Goal: Information Seeking & Learning: Check status

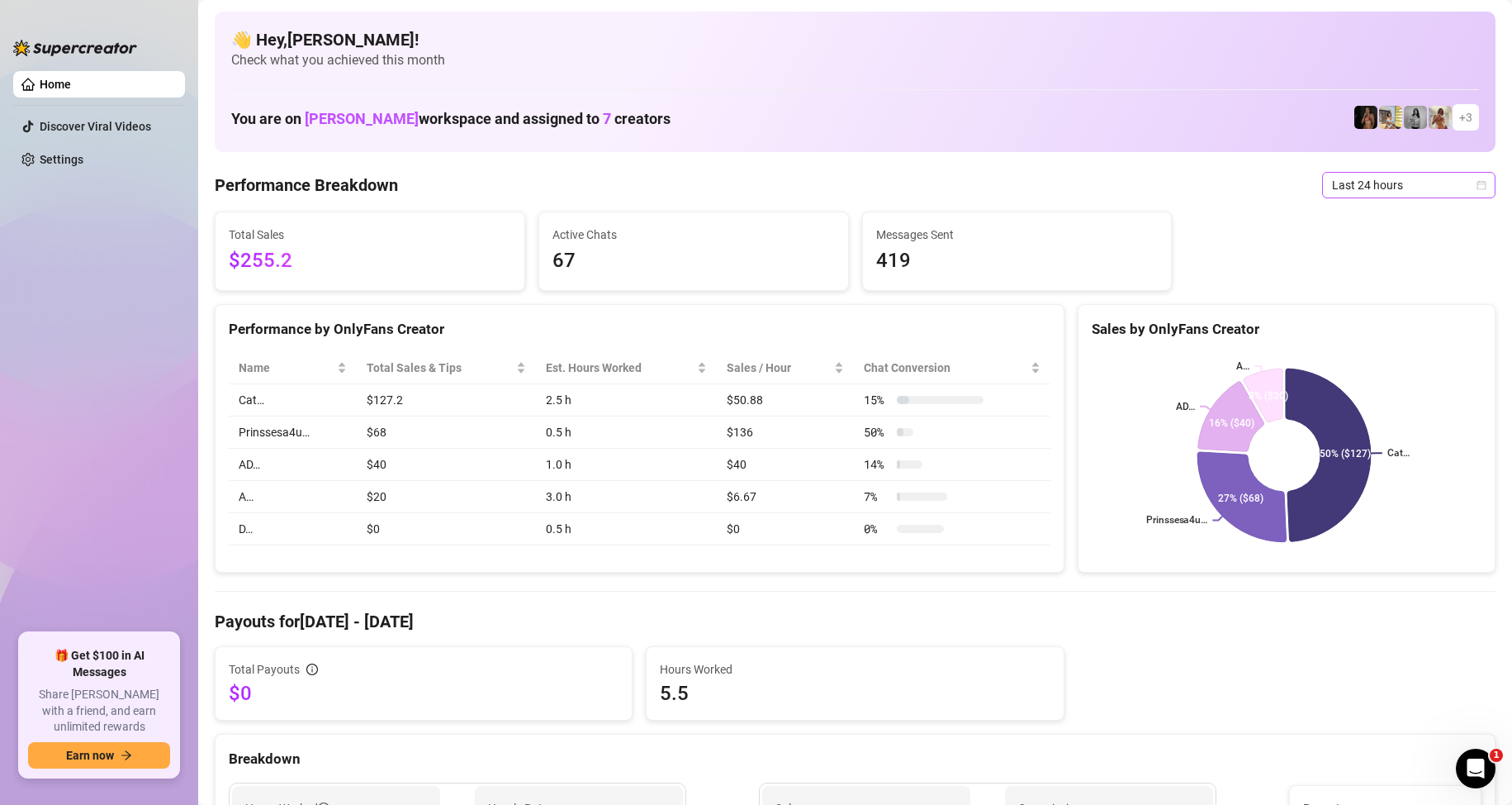
click at [1414, 177] on span "Last 24 hours" at bounding box center [1409, 185] width 154 height 24
click at [1360, 218] on div "Last 24 hours" at bounding box center [1395, 218] width 147 height 18
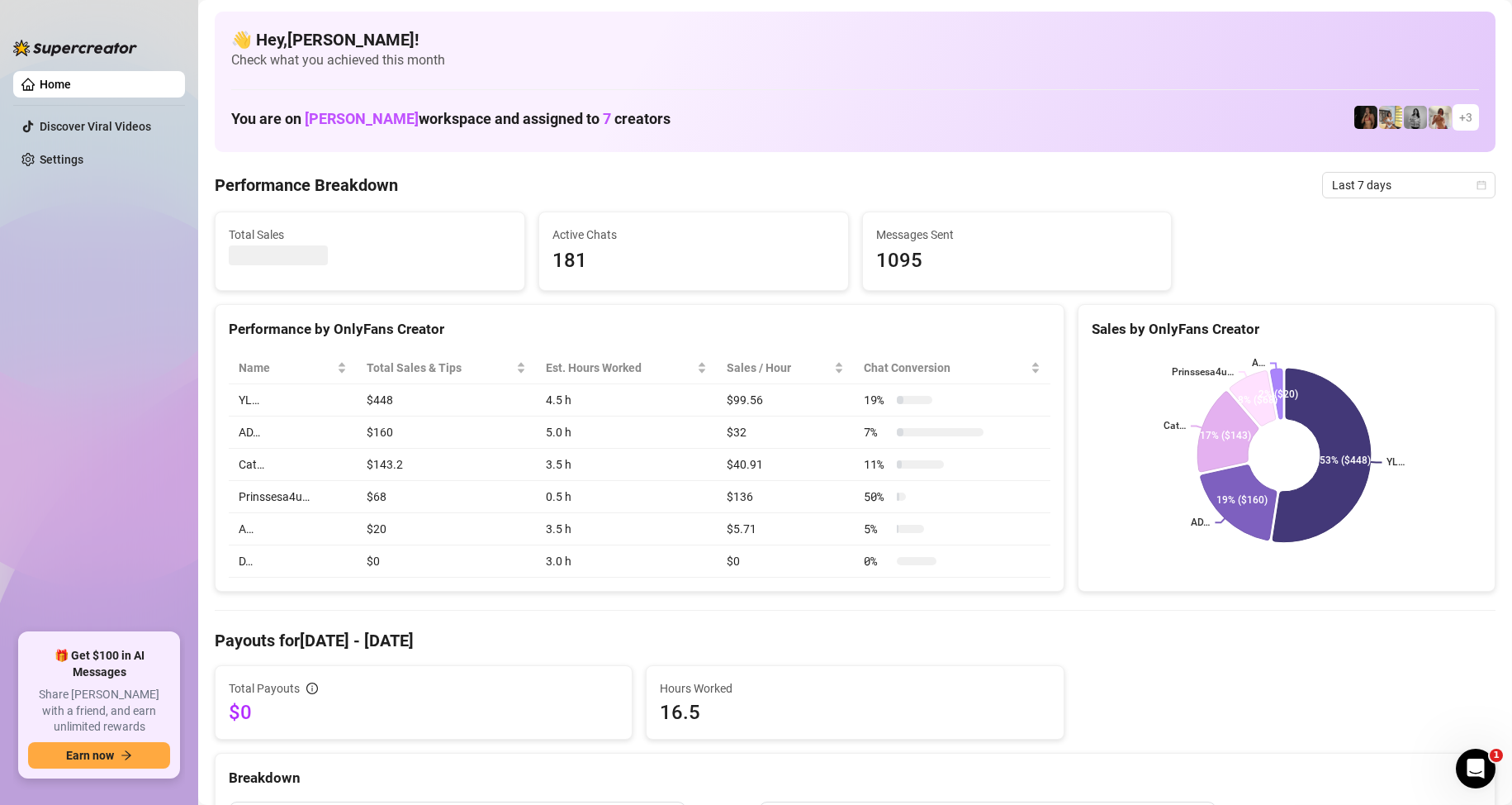
click at [415, 398] on td "$448" at bounding box center [446, 400] width 180 height 32
click at [412, 405] on td "$448" at bounding box center [446, 400] width 180 height 32
click at [417, 406] on td "$448" at bounding box center [446, 400] width 180 height 32
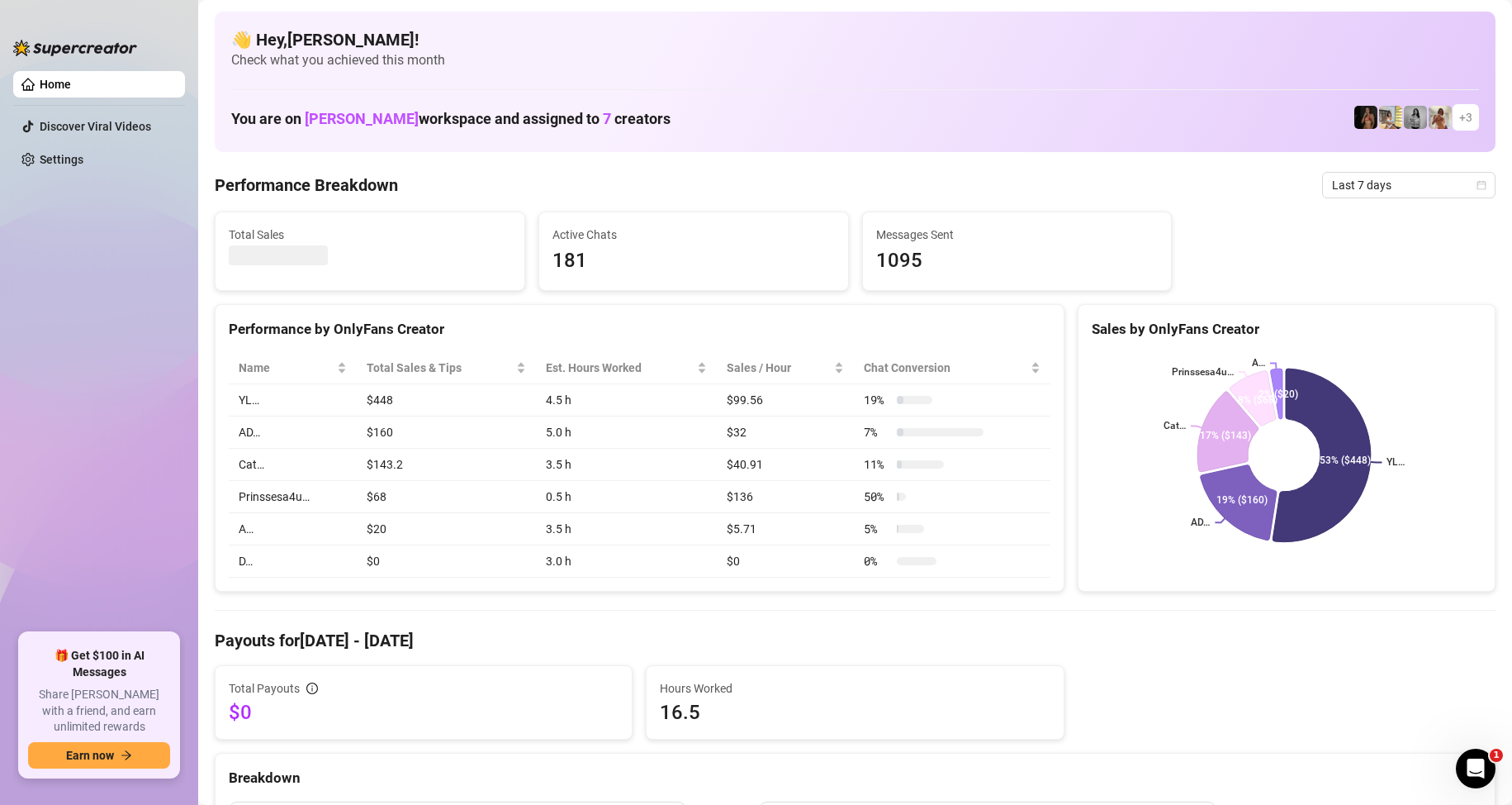
click at [425, 408] on td "$448" at bounding box center [446, 400] width 180 height 32
click at [422, 403] on td "$448" at bounding box center [446, 400] width 180 height 32
drag, startPoint x: 306, startPoint y: 251, endPoint x: 298, endPoint y: 256, distance: 9.4
click at [298, 256] on span "$839.2" at bounding box center [370, 261] width 282 height 31
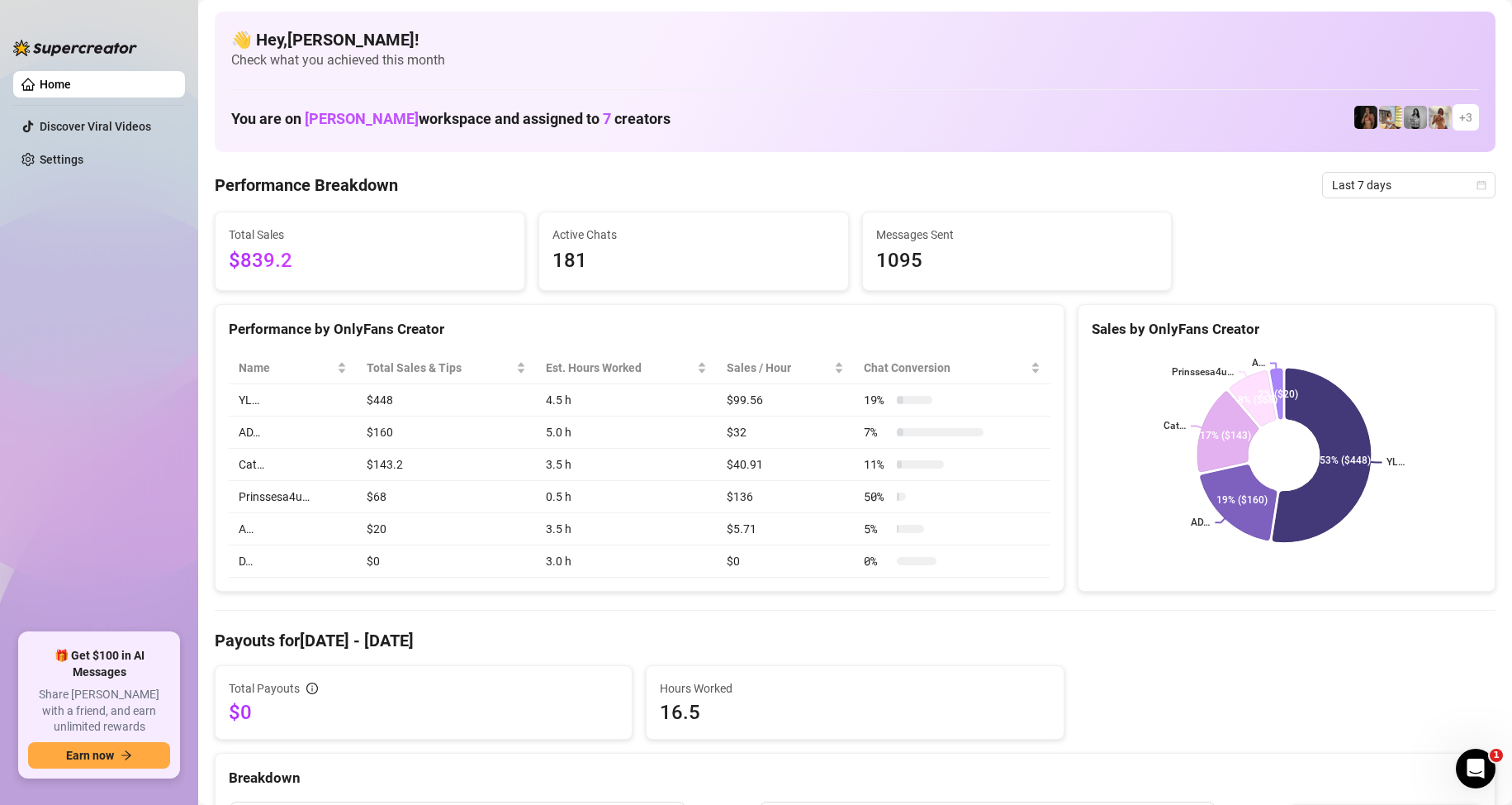
click at [298, 256] on span "$839.2" at bounding box center [370, 261] width 282 height 31
click at [293, 259] on span "$839.2" at bounding box center [370, 261] width 282 height 31
drag, startPoint x: 293, startPoint y: 259, endPoint x: 273, endPoint y: 260, distance: 20.0
click at [273, 260] on span "$839.2" at bounding box center [370, 261] width 282 height 31
click at [312, 262] on span "$839.2" at bounding box center [370, 261] width 282 height 31
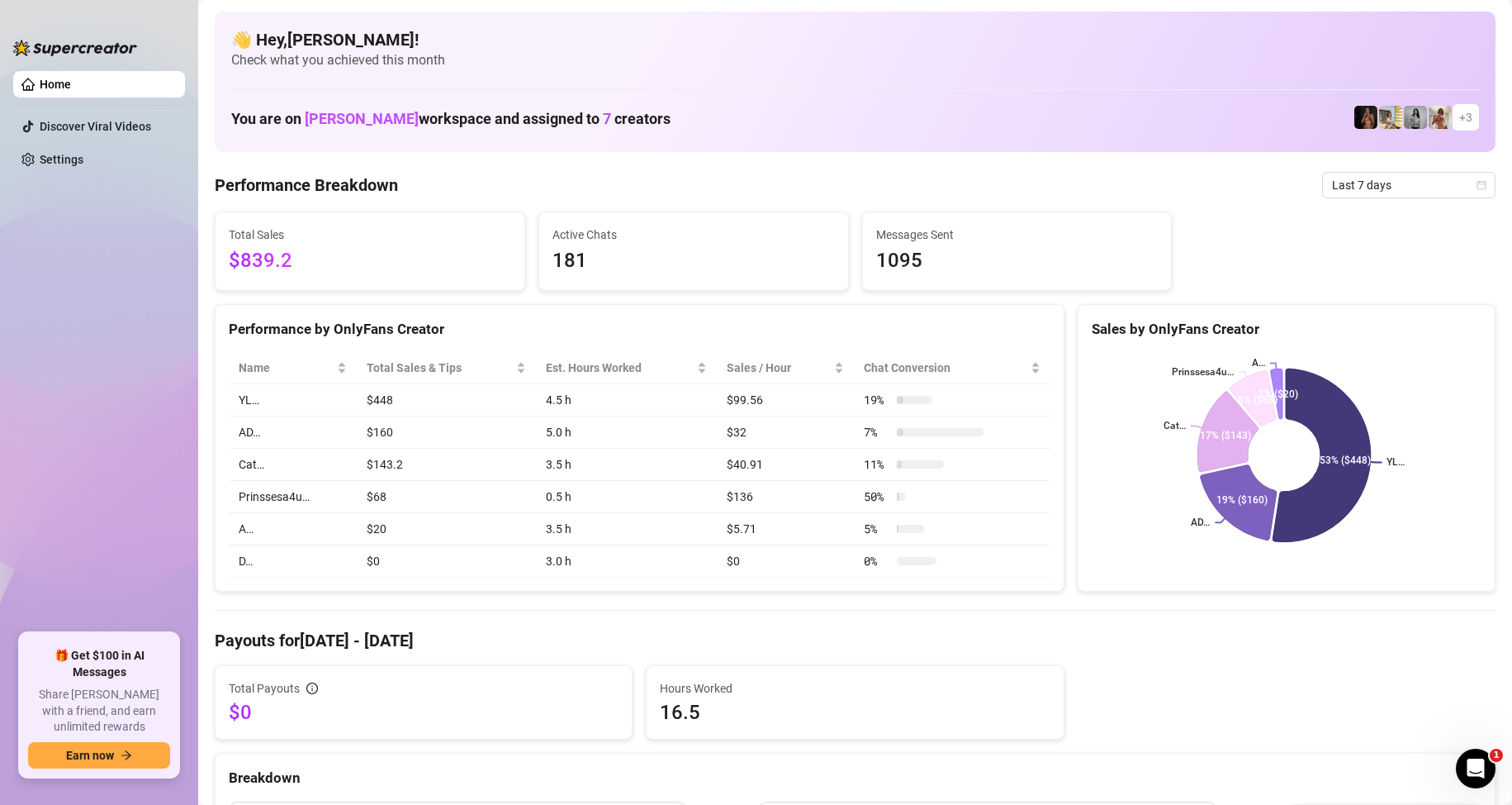
click at [312, 262] on span "$839.2" at bounding box center [370, 261] width 282 height 31
click at [294, 253] on span "$839.2" at bounding box center [370, 261] width 282 height 31
click at [294, 258] on span "$839.2" at bounding box center [370, 261] width 282 height 31
drag, startPoint x: 294, startPoint y: 260, endPoint x: 282, endPoint y: 266, distance: 13.4
click at [282, 266] on span "$839.2" at bounding box center [370, 261] width 282 height 31
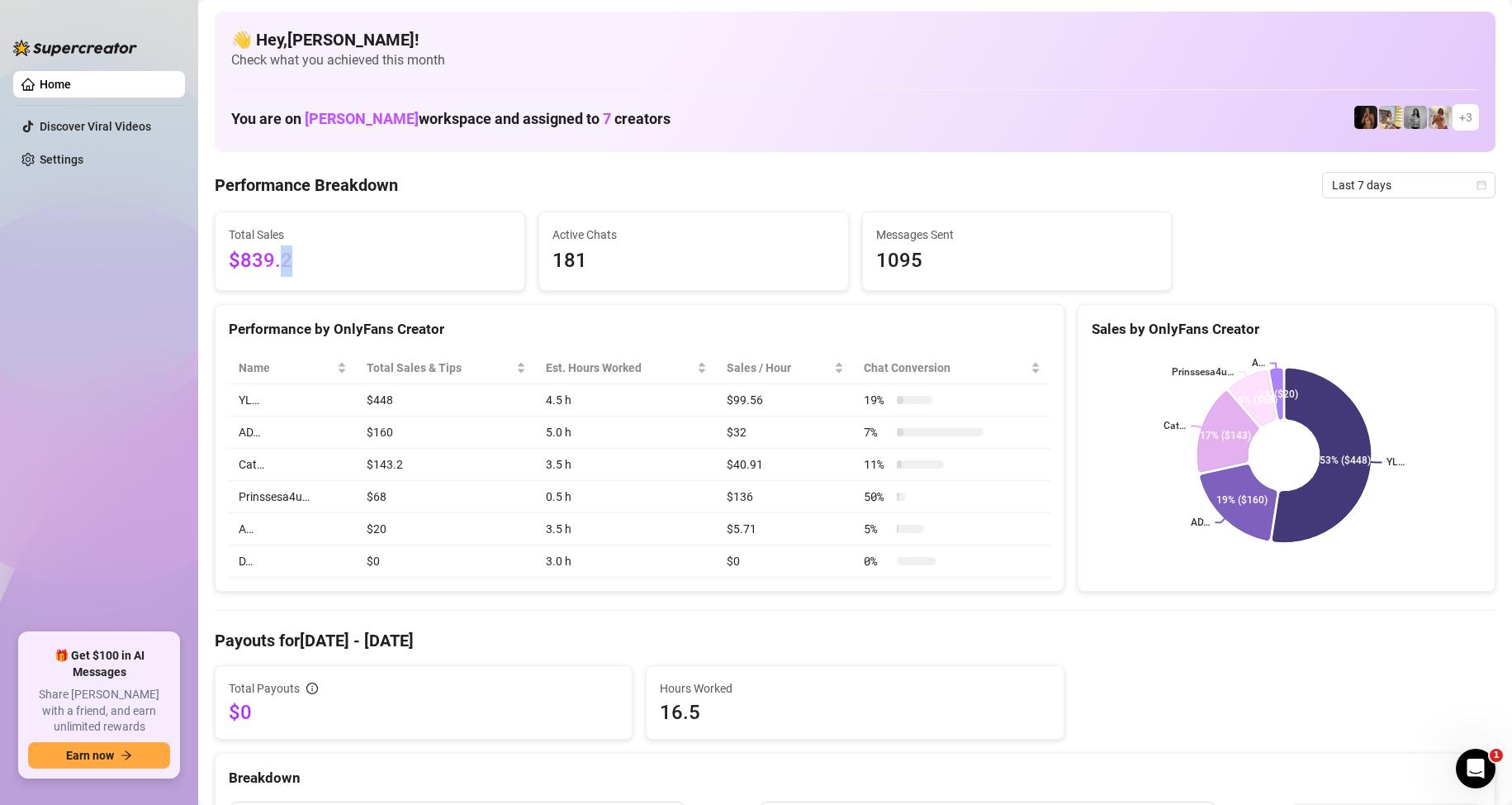
click at [311, 260] on span "$839.2" at bounding box center [370, 261] width 282 height 31
click at [312, 259] on span "$839.2" at bounding box center [370, 261] width 282 height 31
click at [312, 252] on span "$839.2" at bounding box center [370, 261] width 282 height 31
click at [98, 257] on ul "Home Discover Viral Videos Settings" at bounding box center [98, 345] width 172 height 562
